Goal: Check status

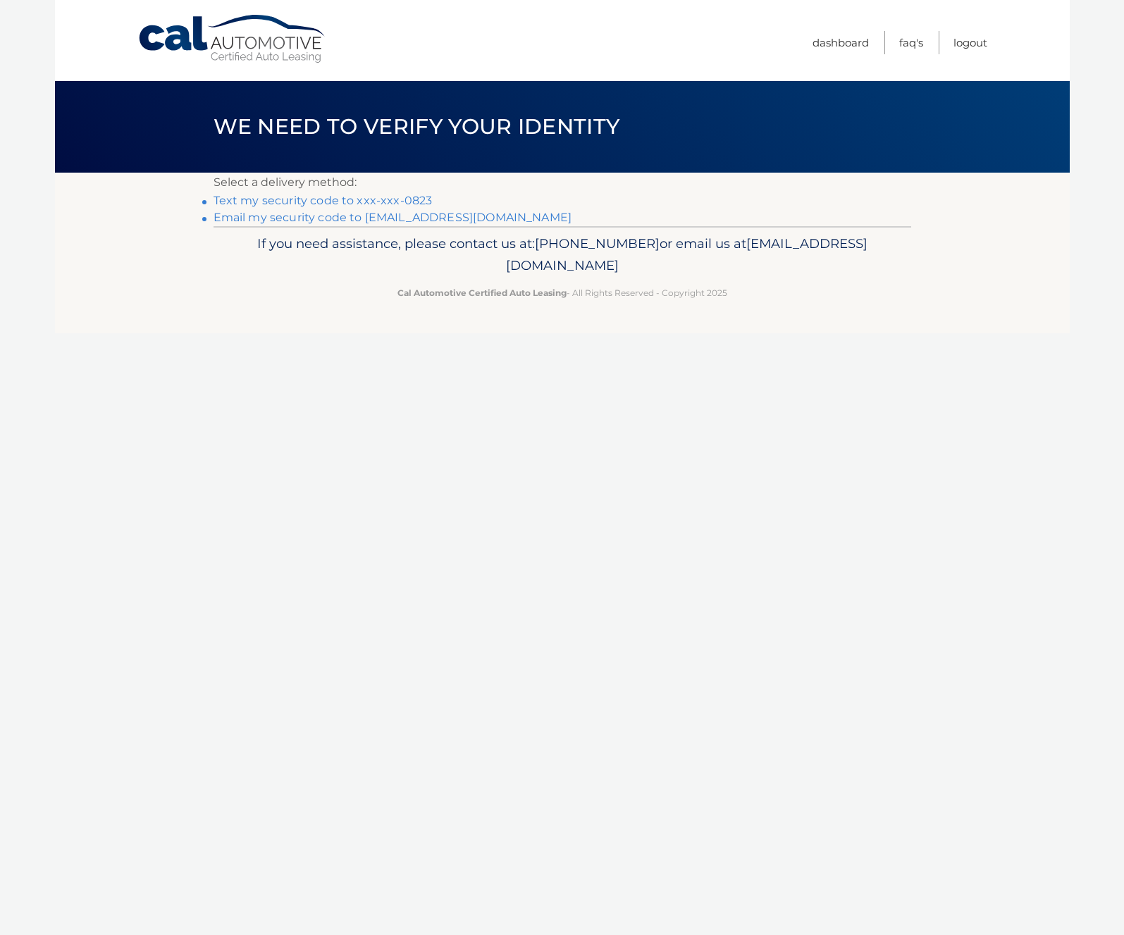
click at [418, 202] on link "Text my security code to xxx-xxx-0823" at bounding box center [323, 200] width 219 height 13
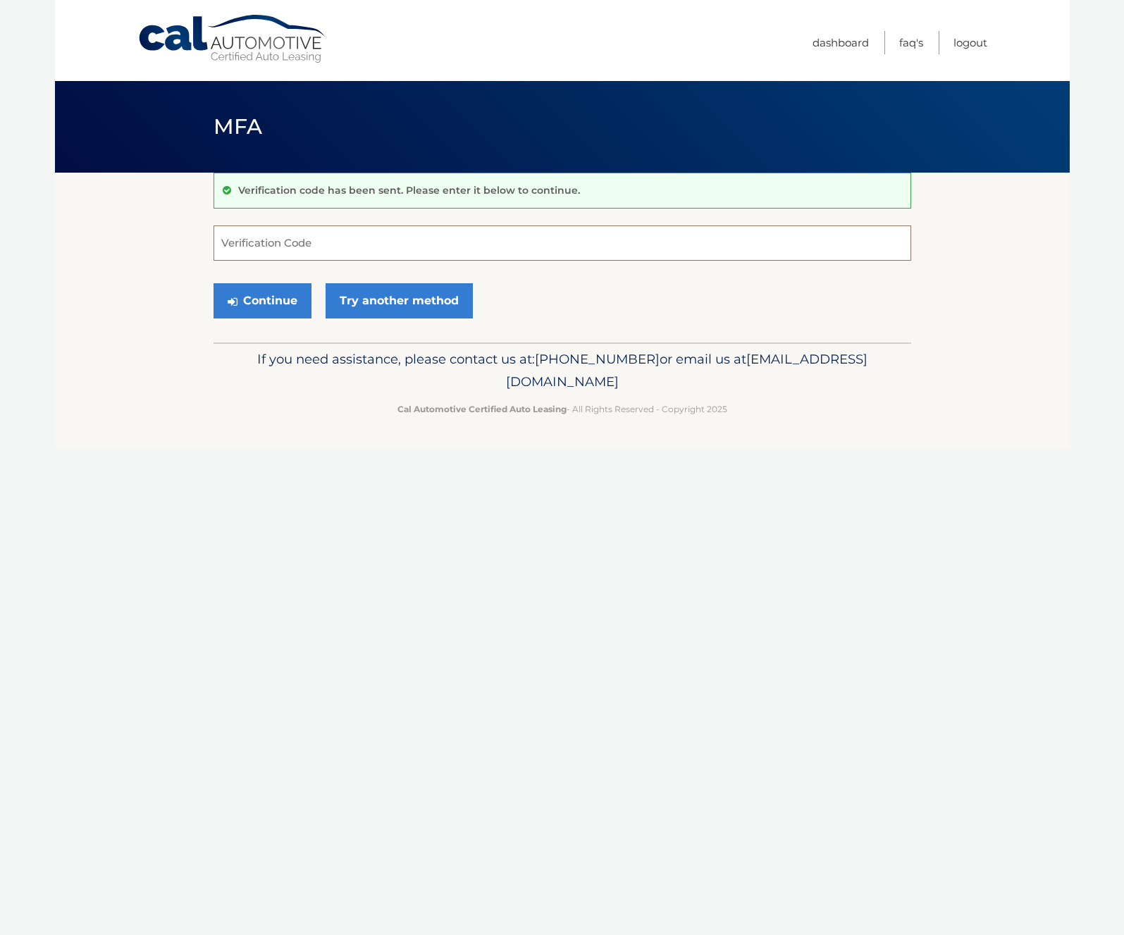
click at [329, 242] on input "Verification Code" at bounding box center [563, 243] width 698 height 35
type input "633496"
click at [279, 310] on button "Continue" at bounding box center [263, 300] width 98 height 35
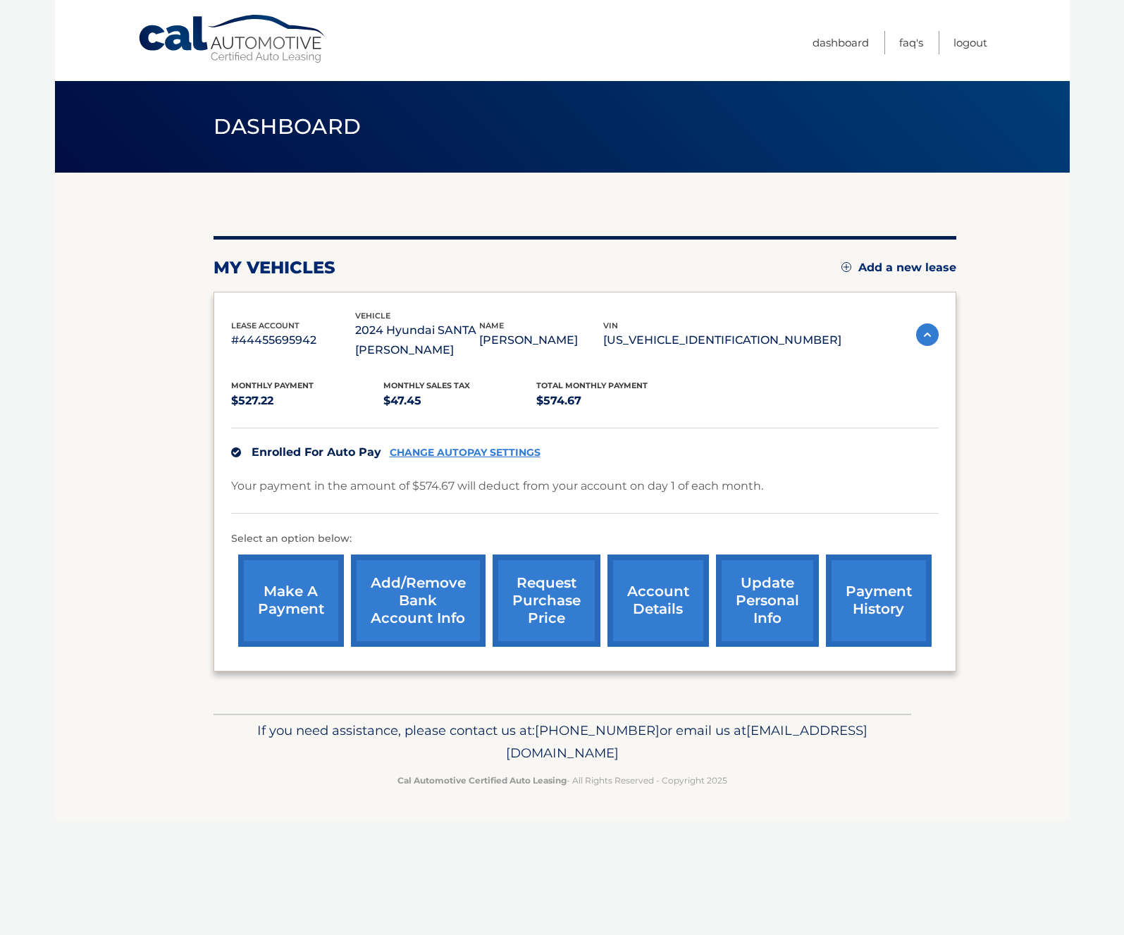
click at [646, 602] on link "account details" at bounding box center [659, 601] width 102 height 92
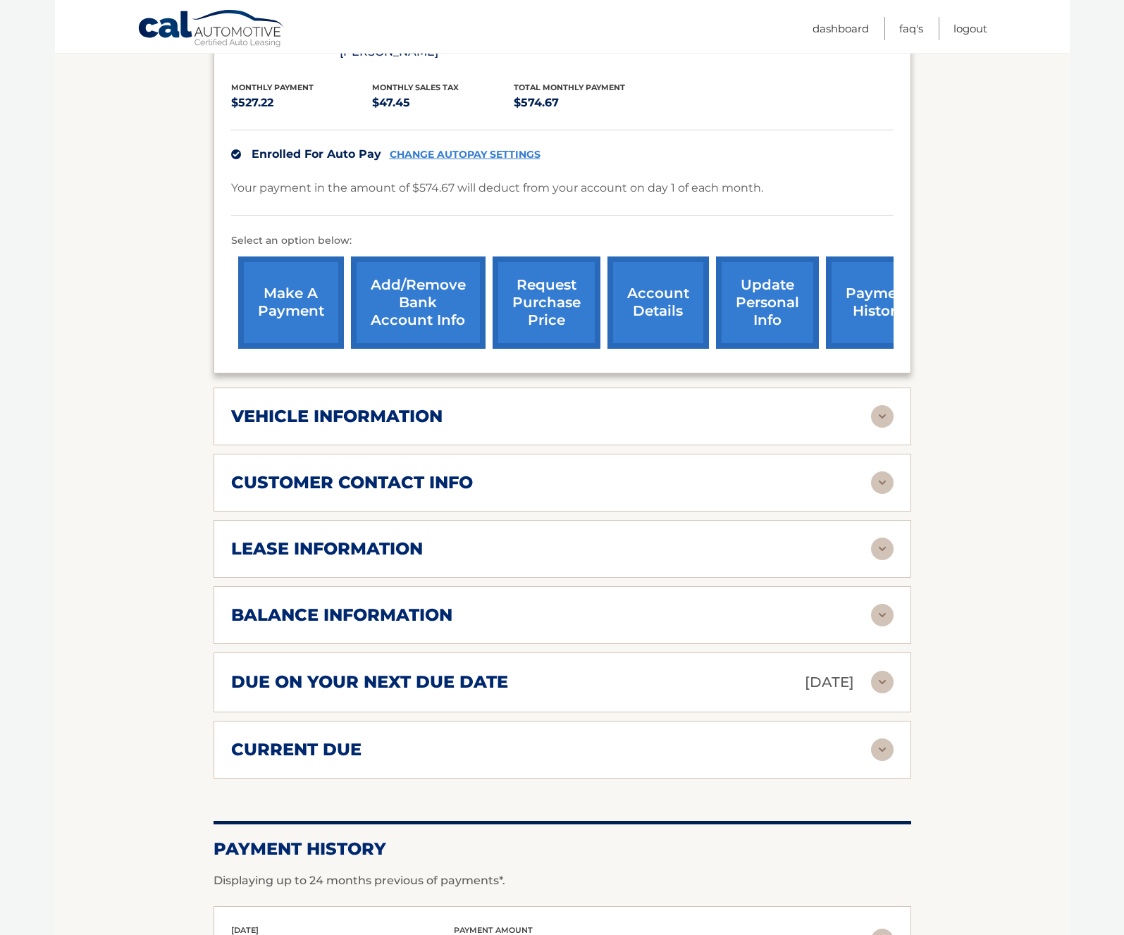
scroll to position [360, 0]
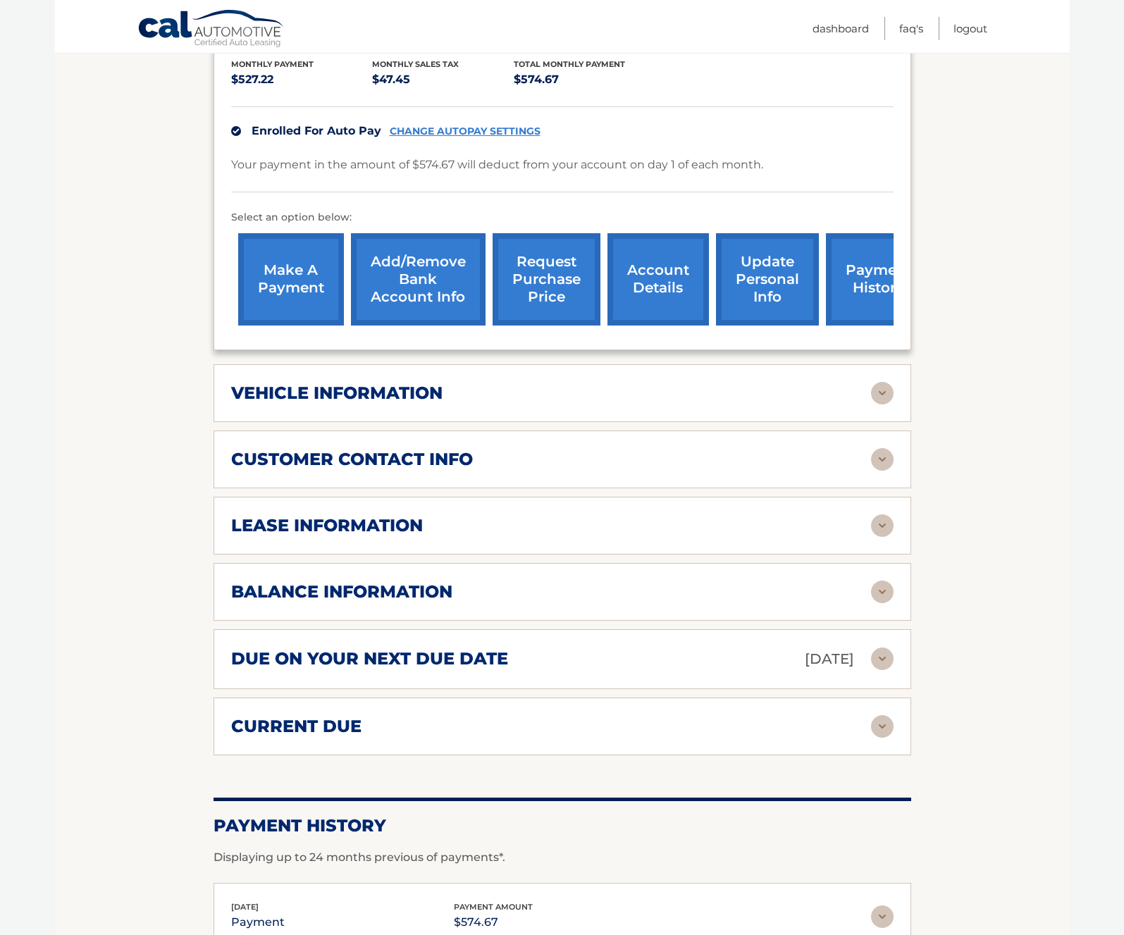
click at [332, 383] on h2 "vehicle information" at bounding box center [336, 393] width 211 height 21
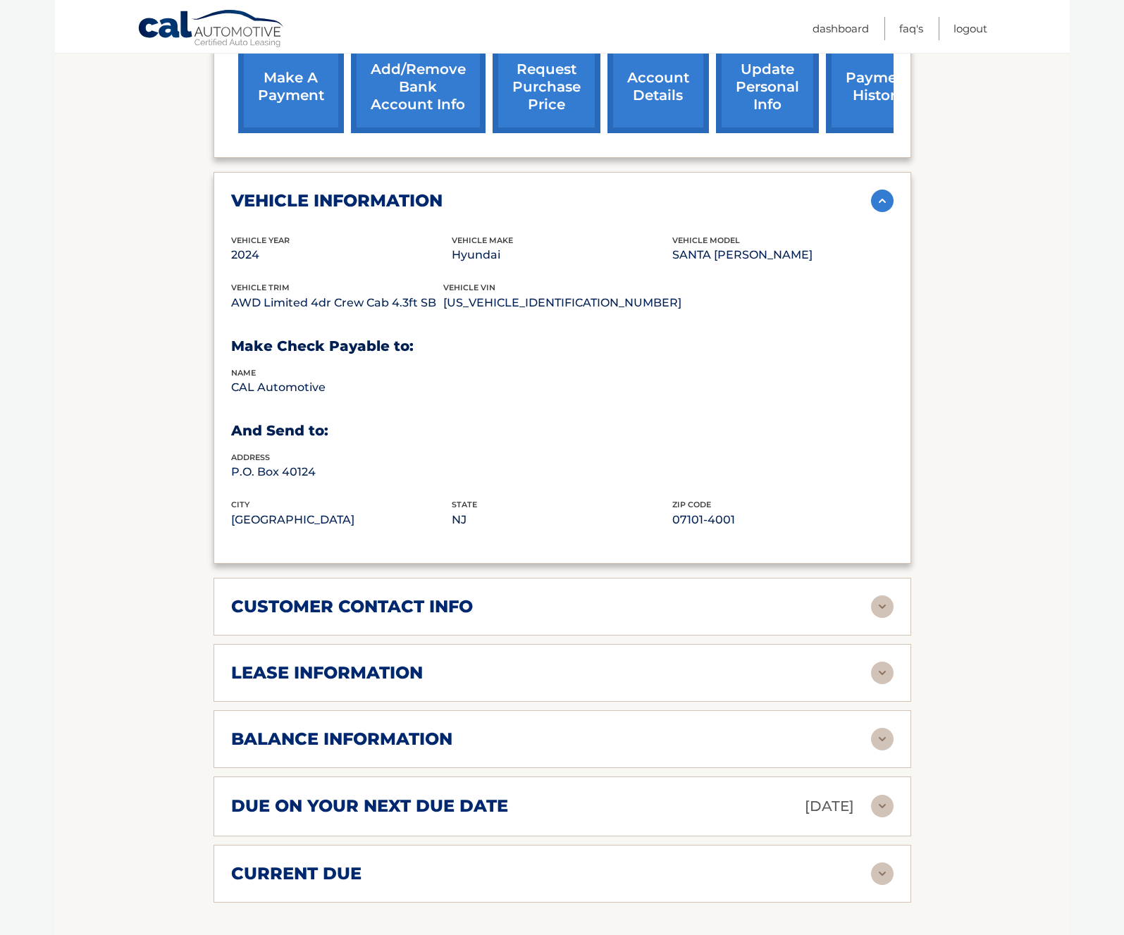
scroll to position [558, 0]
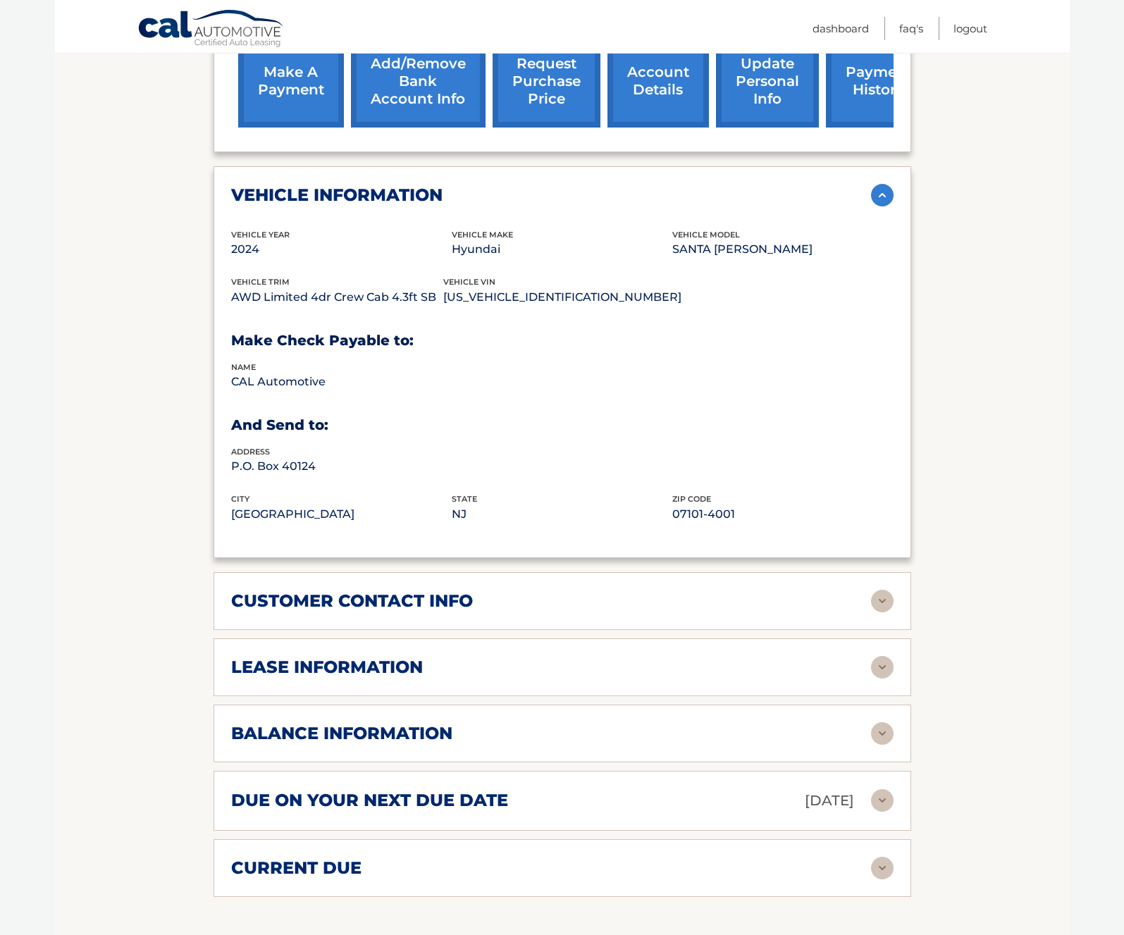
click at [382, 572] on div "customer contact info full name JEFFREY OSGOOD JR street address 2125 WYETH LN …" at bounding box center [563, 601] width 698 height 58
click at [391, 639] on div "lease information Contract Start Date Mar 30, 2024 Term 39 Maturity Date Jun 30…" at bounding box center [563, 668] width 698 height 58
click at [395, 657] on h2 "lease information" at bounding box center [327, 667] width 192 height 21
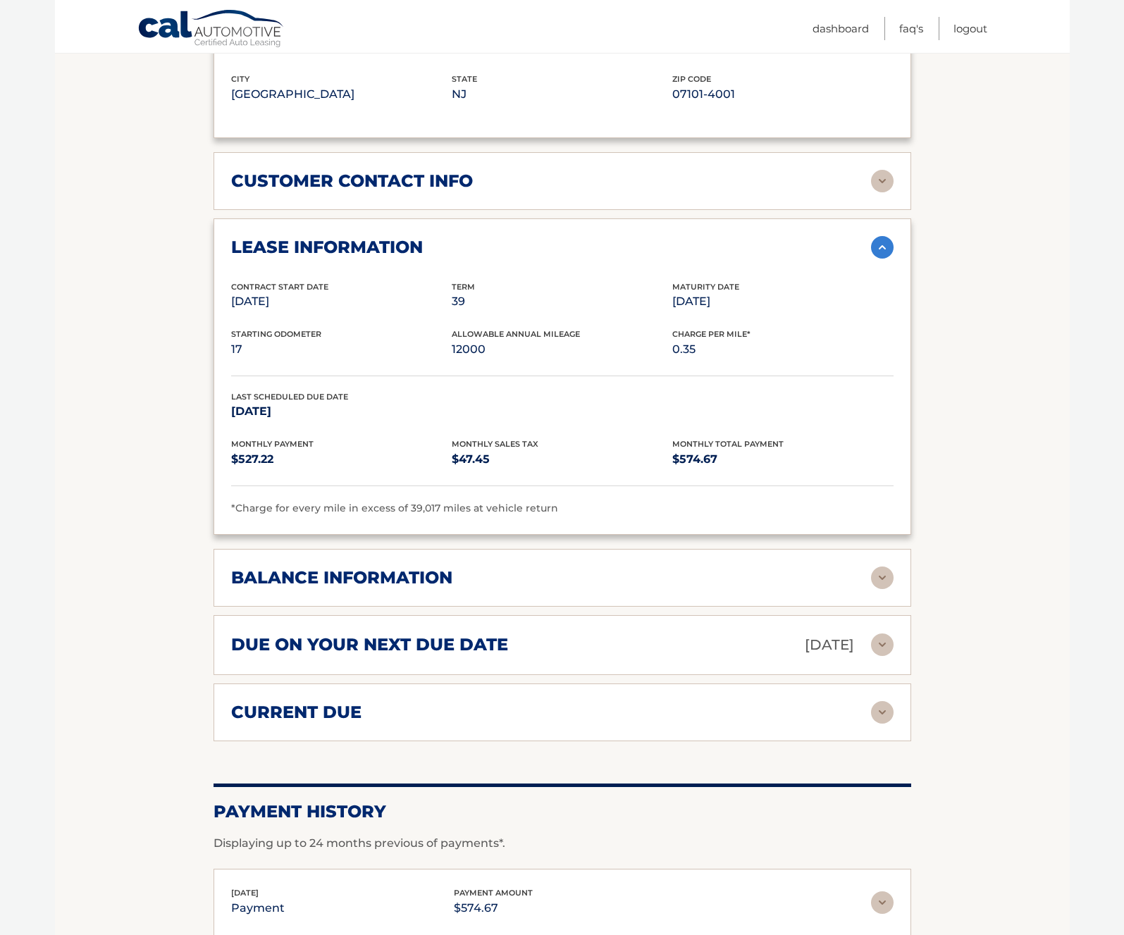
scroll to position [976, 0]
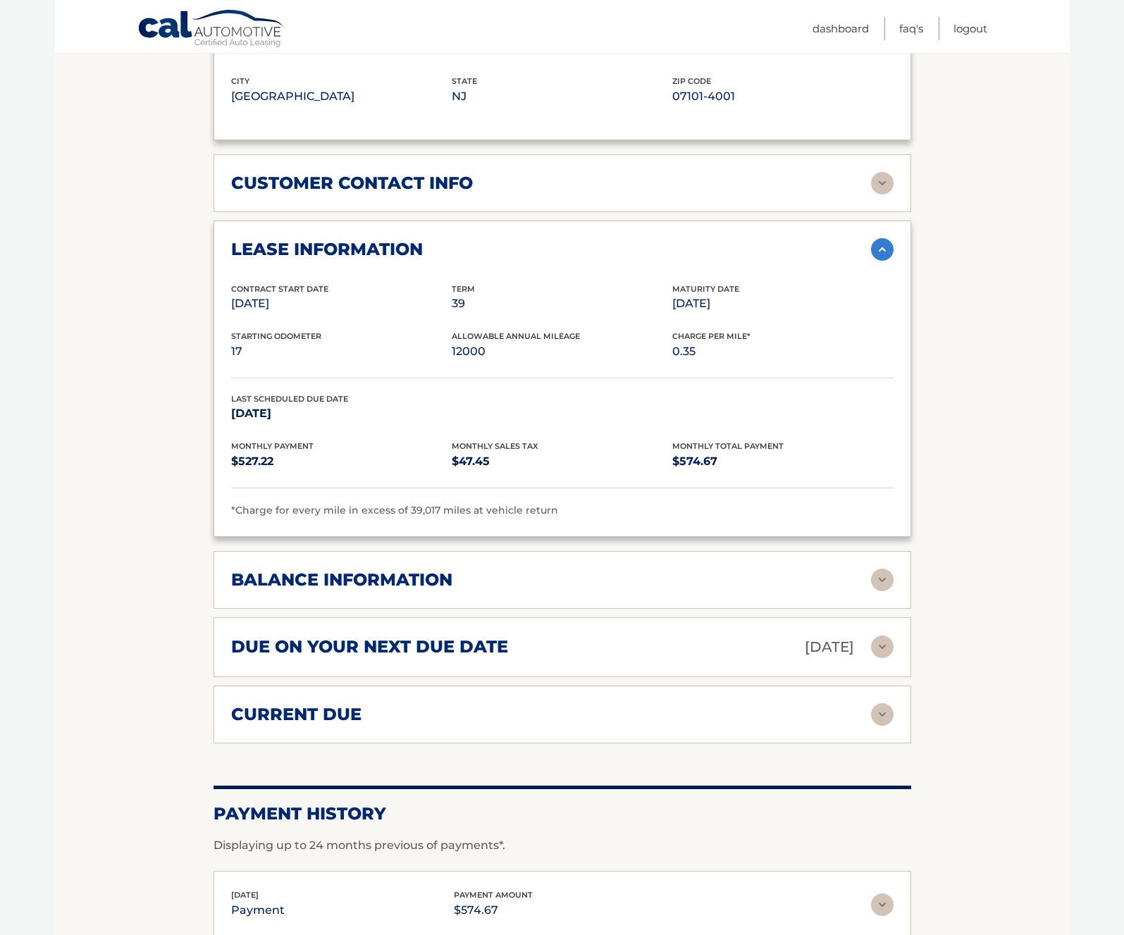
click at [341, 569] on div "balance information" at bounding box center [562, 580] width 663 height 23
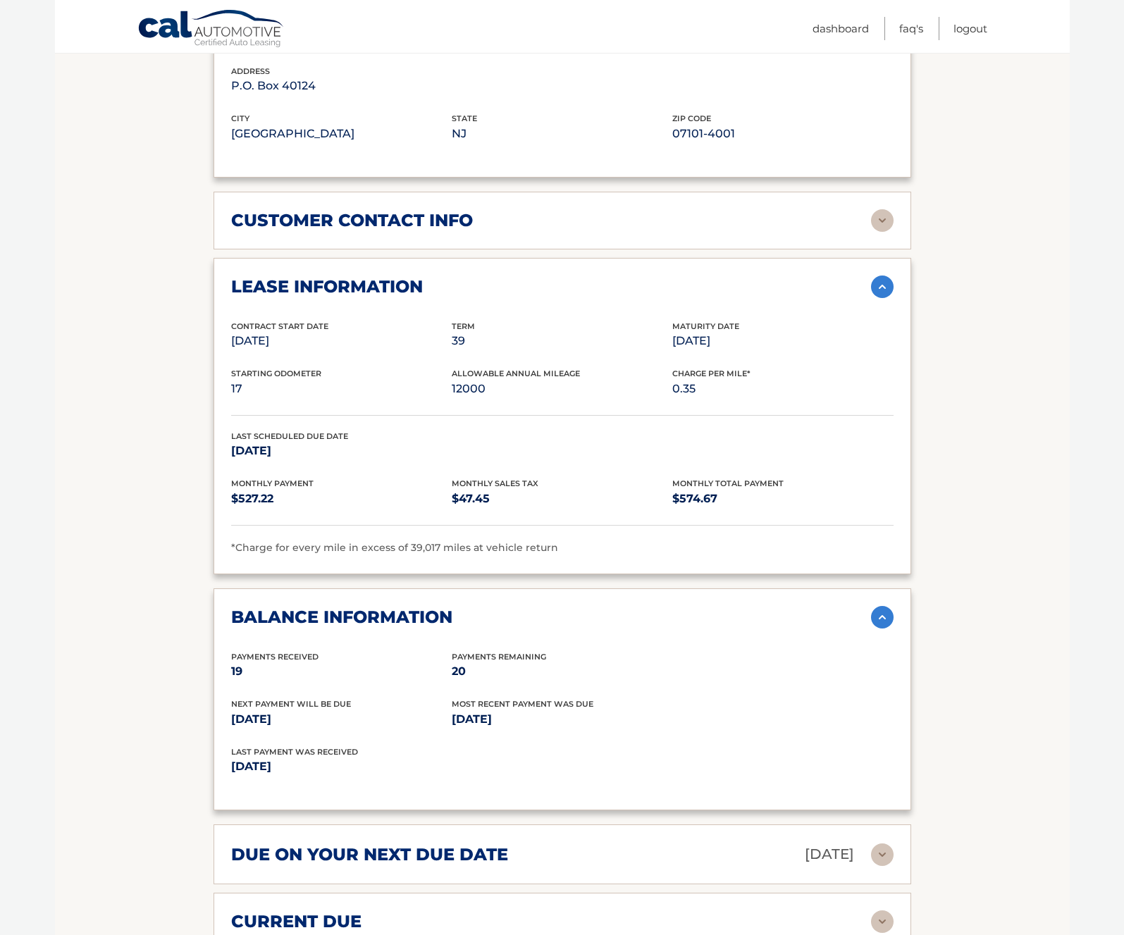
scroll to position [938, 0]
